Goal: Task Accomplishment & Management: Use online tool/utility

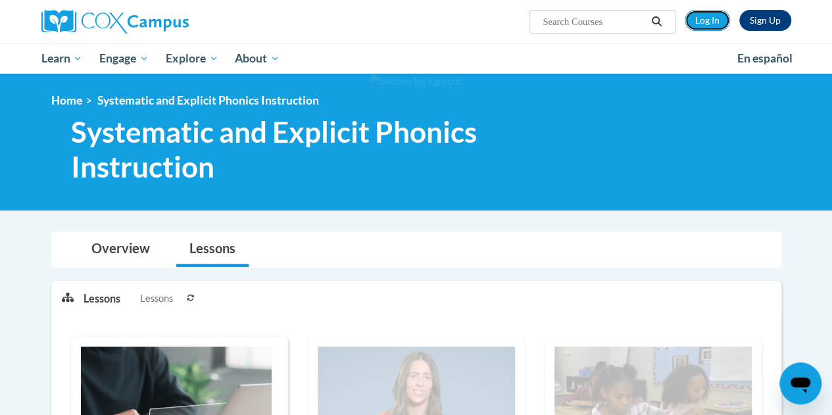
click at [707, 13] on link "Log In" at bounding box center [706, 20] width 45 height 21
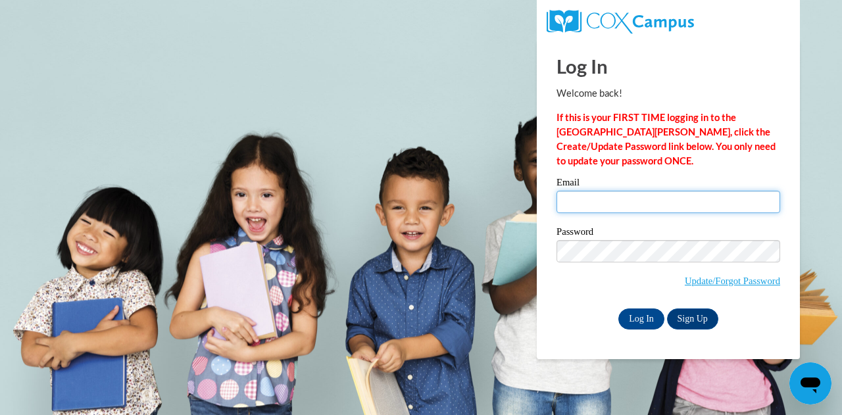
type input "[EMAIL_ADDRESS][DOMAIN_NAME]"
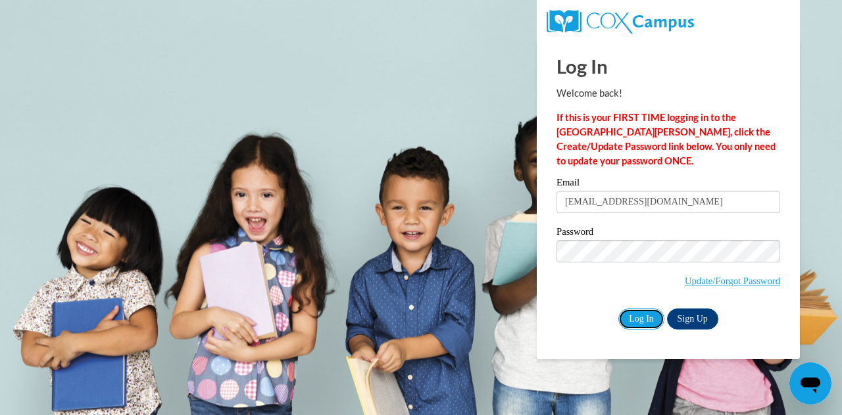
click at [629, 315] on input "Log In" at bounding box center [641, 318] width 46 height 21
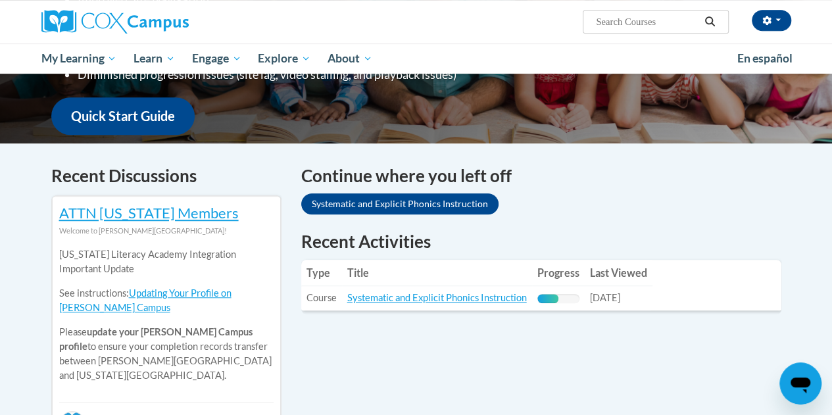
scroll to position [320, 0]
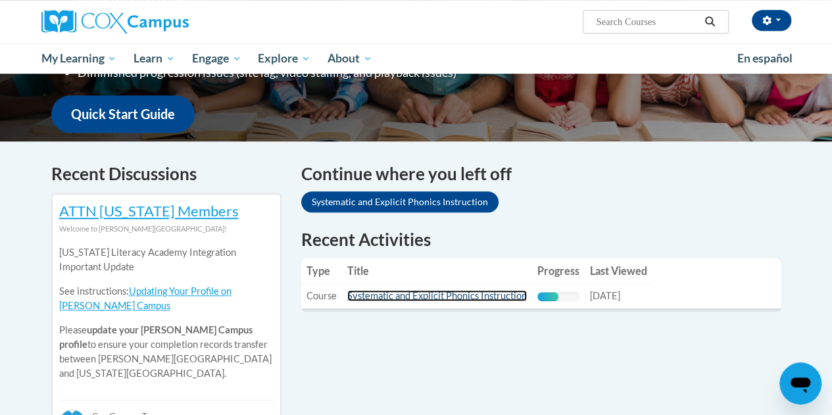
click at [406, 297] on link "Systematic and Explicit Phonics Instruction" at bounding box center [436, 295] width 179 height 11
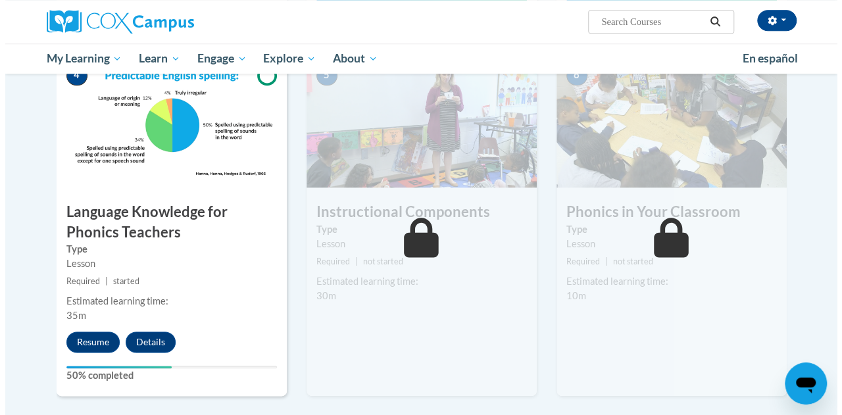
scroll to position [688, 0]
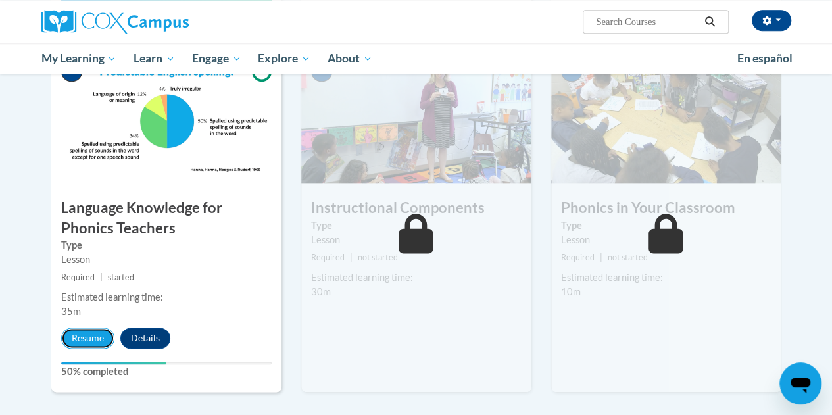
click at [85, 336] on button "Resume" at bounding box center [87, 337] width 53 height 21
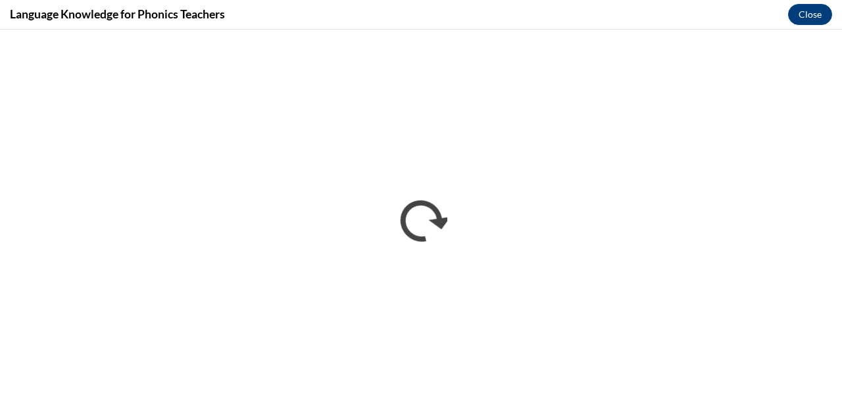
scroll to position [0, 0]
